Goal: Find specific page/section: Find specific page/section

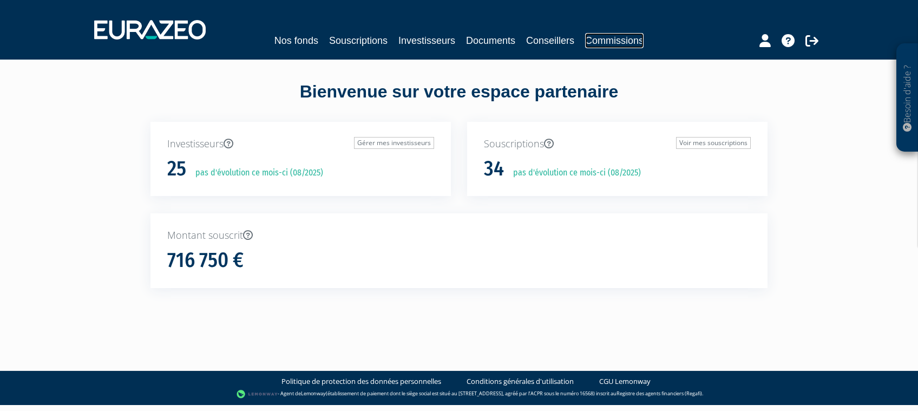
click at [644, 43] on link "Commissions" at bounding box center [614, 40] width 58 height 15
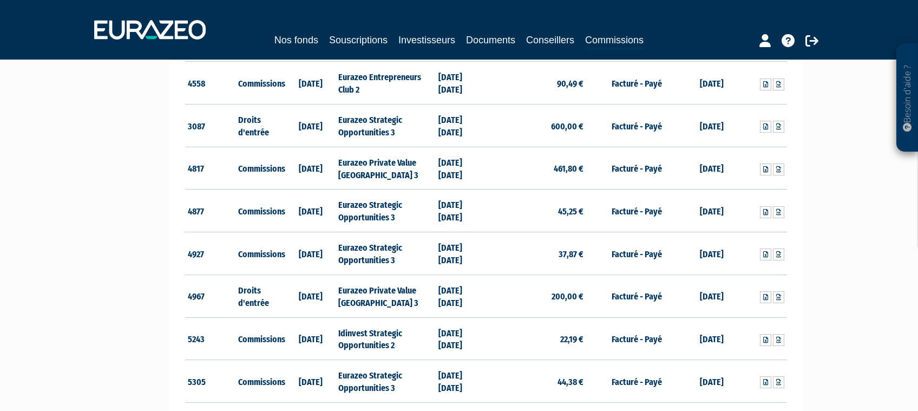
scroll to position [1262, 0]
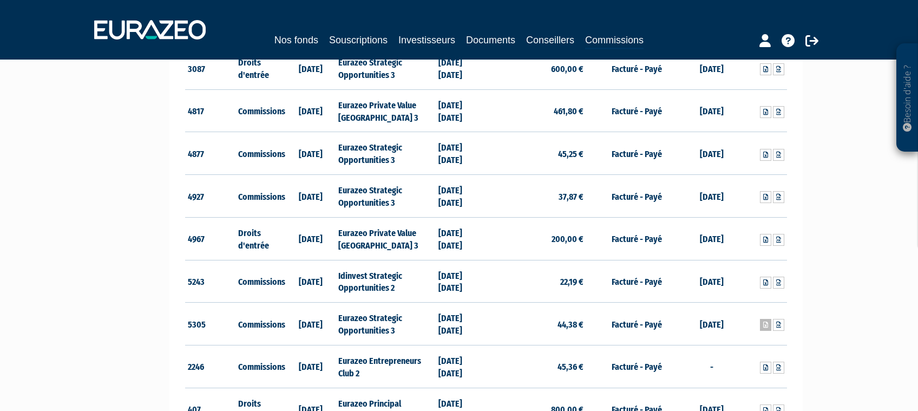
click at [769, 325] on link at bounding box center [765, 325] width 11 height 12
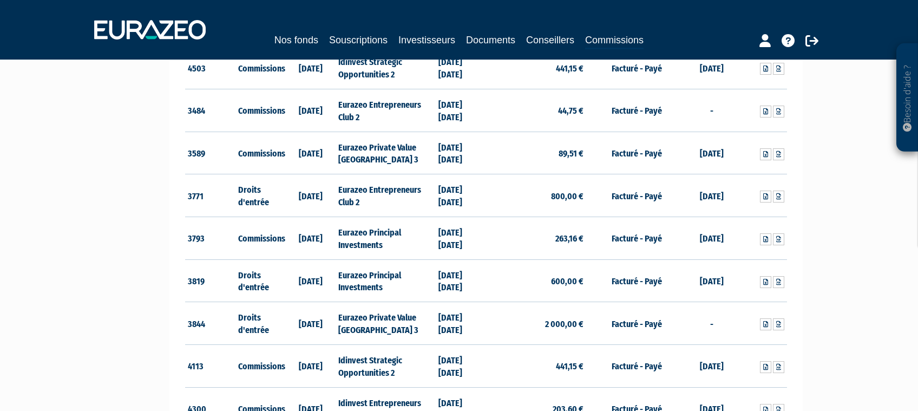
scroll to position [689, 0]
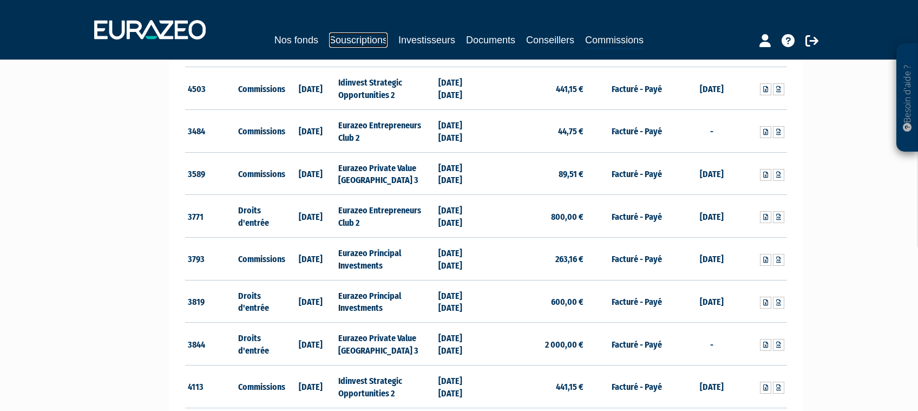
click at [363, 42] on link "Souscriptions" at bounding box center [358, 39] width 58 height 15
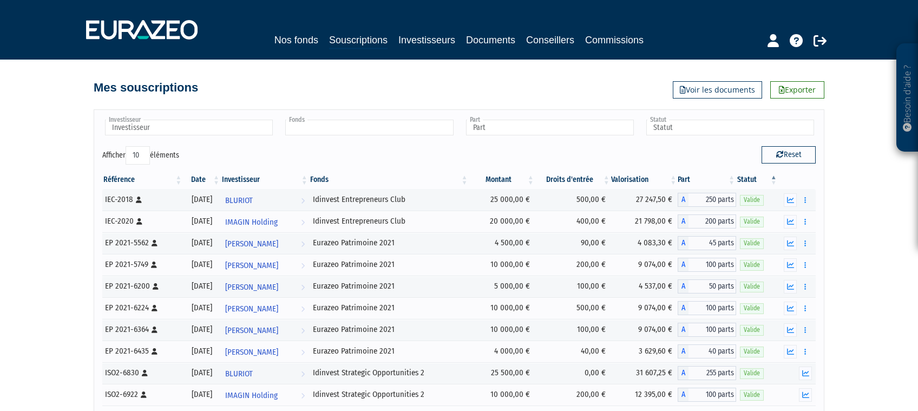
click at [363, 130] on input "text" at bounding box center [369, 128] width 168 height 16
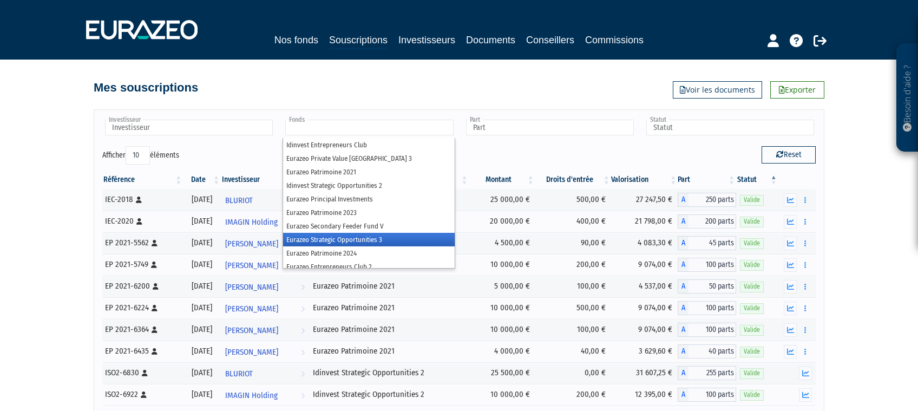
click at [403, 240] on li "Eurazeo Strategic Opportunities 3" at bounding box center [368, 240] width 171 height 14
